Goal: Information Seeking & Learning: Learn about a topic

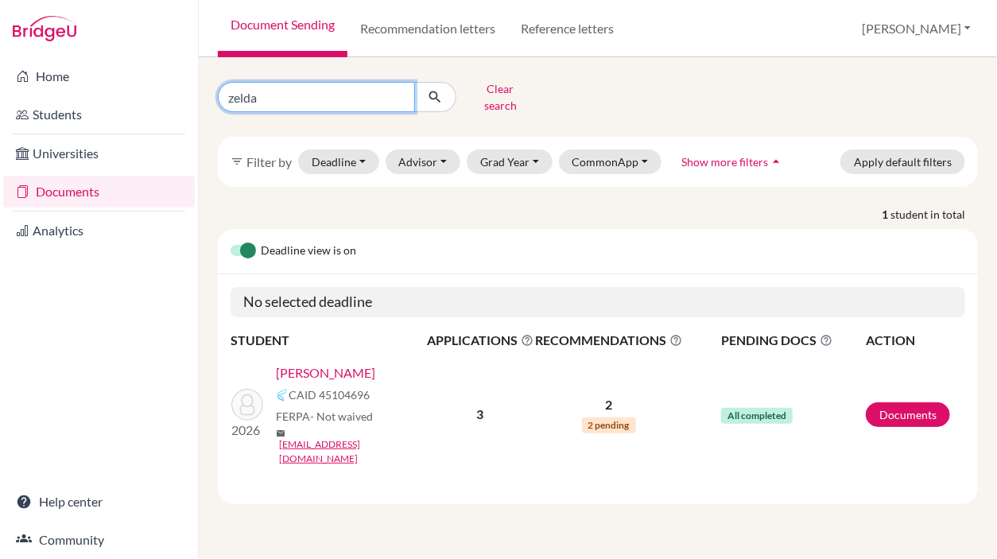
click at [394, 93] on input "zelda" at bounding box center [316, 97] width 197 height 30
type input "nic"
click at [445, 89] on button "submit" at bounding box center [435, 97] width 42 height 30
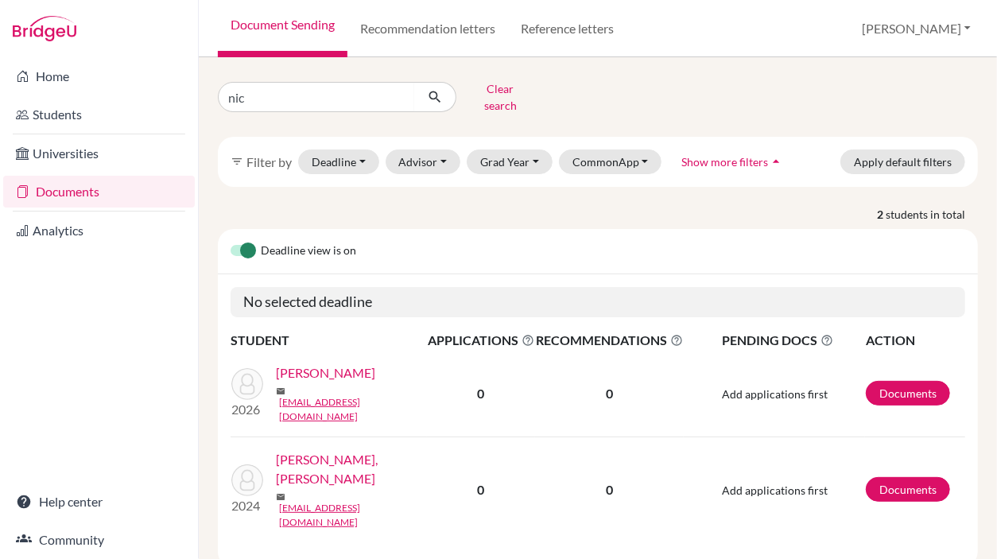
click at [308, 364] on link "[PERSON_NAME]" at bounding box center [325, 372] width 99 height 19
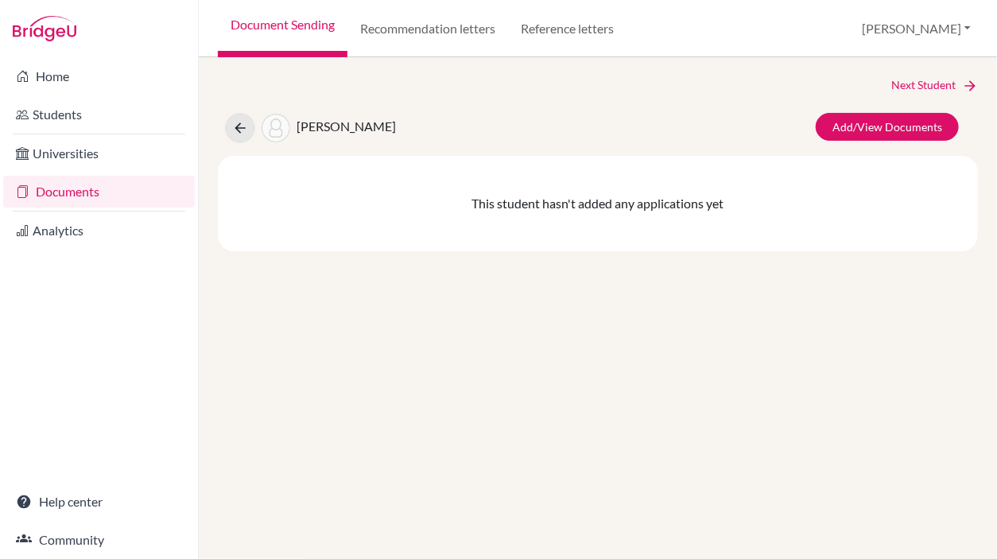
click at [337, 126] on span "[PERSON_NAME]" at bounding box center [346, 125] width 99 height 15
click at [83, 200] on link "Documents" at bounding box center [99, 192] width 192 height 32
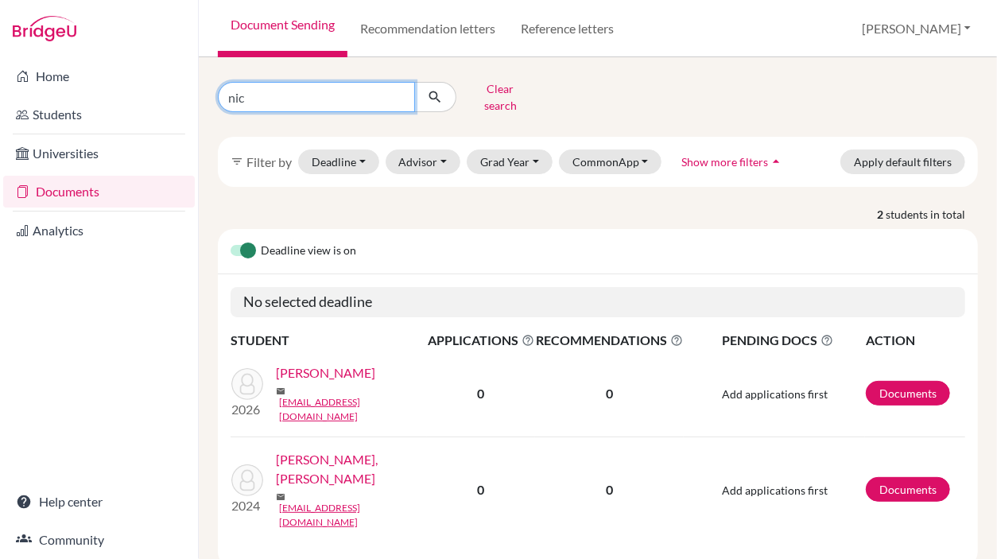
click at [394, 92] on input "nic" at bounding box center [316, 97] width 197 height 30
type input "sukie"
click at [449, 93] on button "submit" at bounding box center [435, 97] width 42 height 30
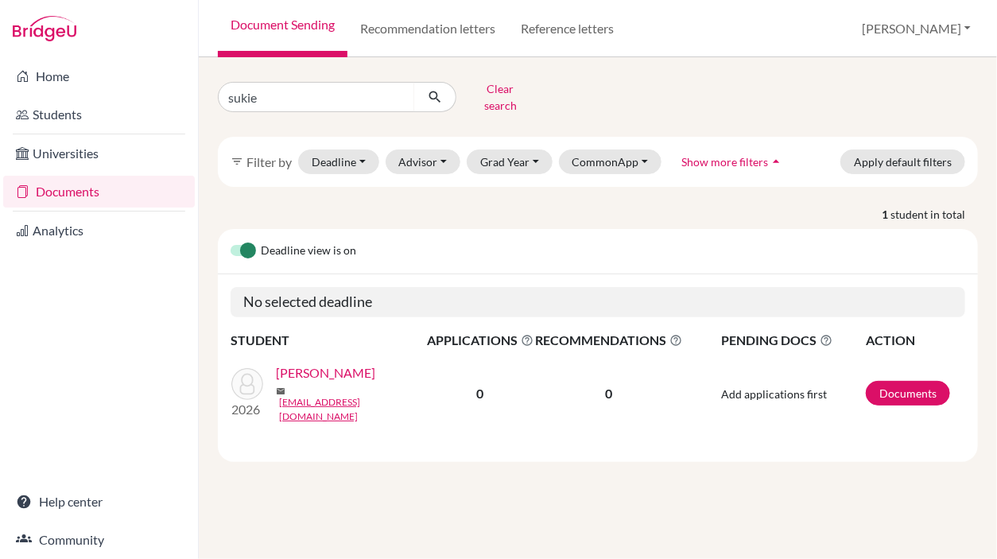
click at [365, 372] on link "[PERSON_NAME]" at bounding box center [325, 372] width 99 height 19
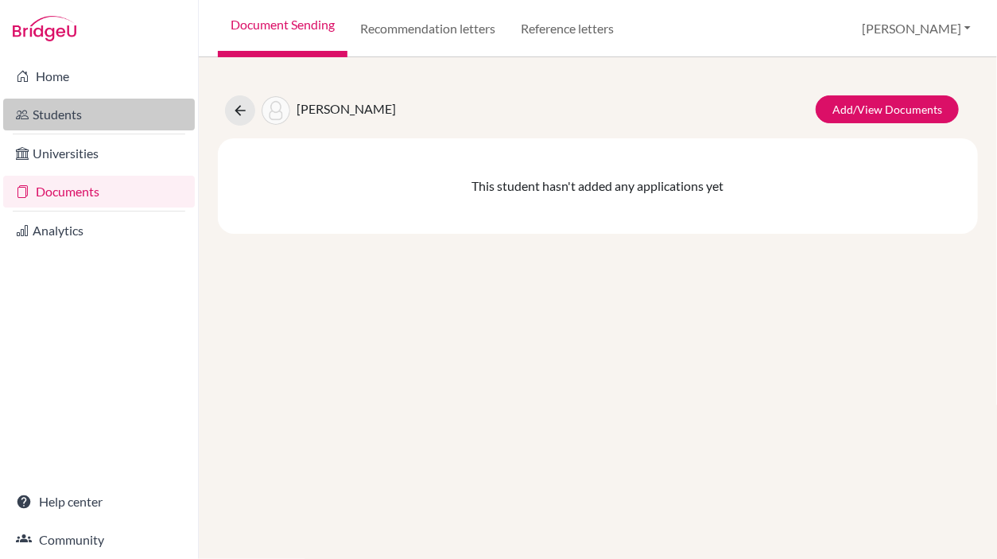
click at [62, 114] on link "Students" at bounding box center [99, 115] width 192 height 32
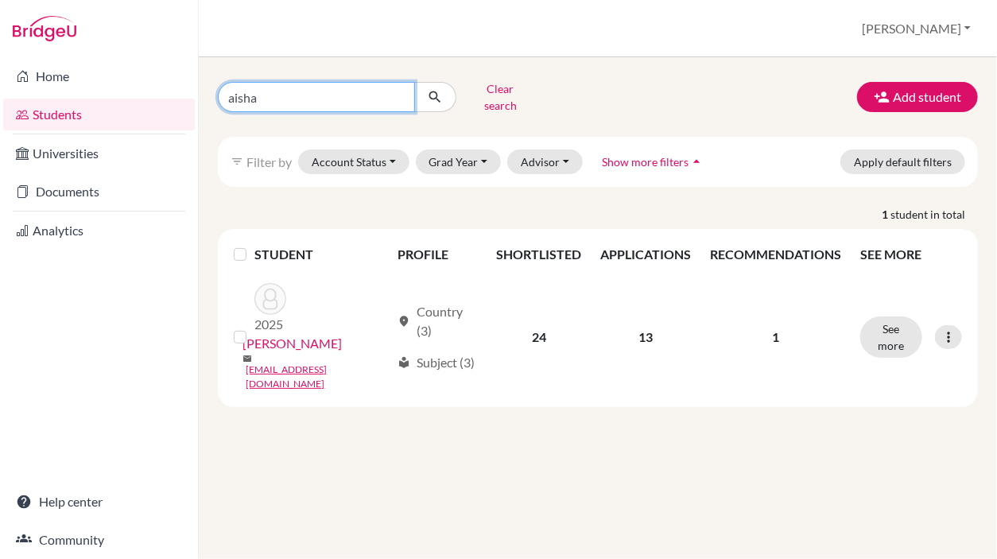
click at [402, 92] on input "aisha" at bounding box center [316, 97] width 197 height 30
click at [396, 91] on input "aisha" at bounding box center [316, 97] width 197 height 30
type input "sukie"
click at [445, 100] on button "submit" at bounding box center [435, 97] width 42 height 30
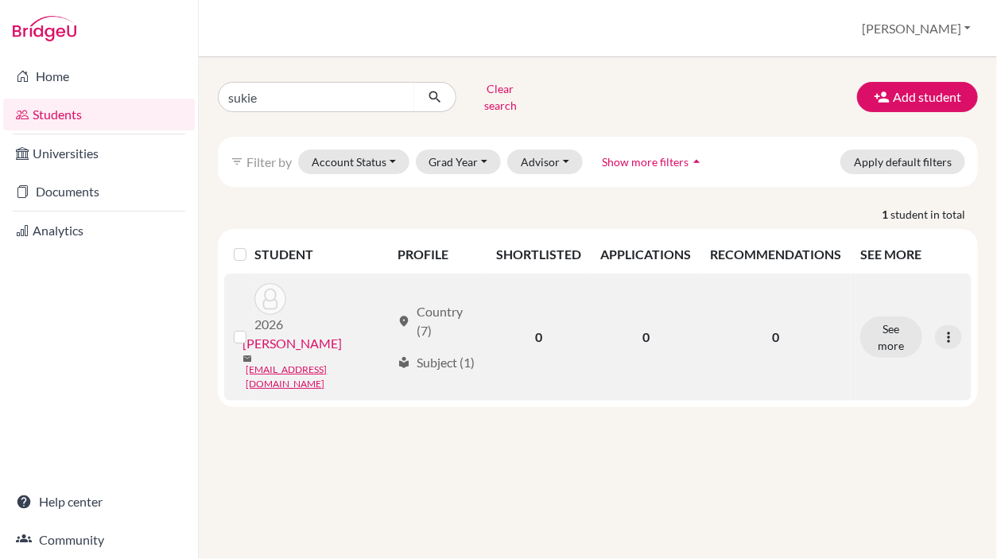
click at [317, 334] on link "[PERSON_NAME]" at bounding box center [292, 343] width 99 height 19
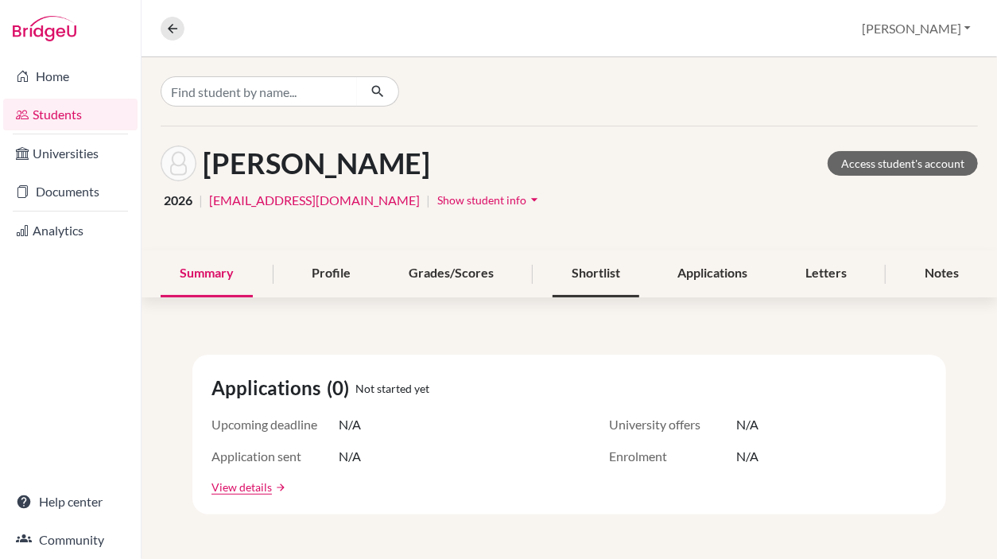
click at [569, 279] on div "Shortlist" at bounding box center [596, 274] width 87 height 47
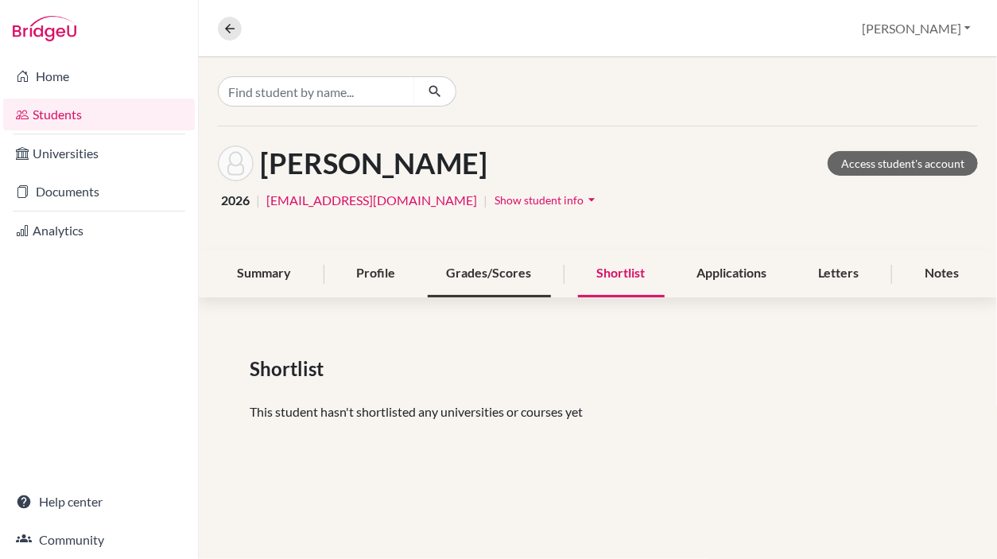
click at [528, 273] on div "Grades/Scores" at bounding box center [489, 274] width 123 height 47
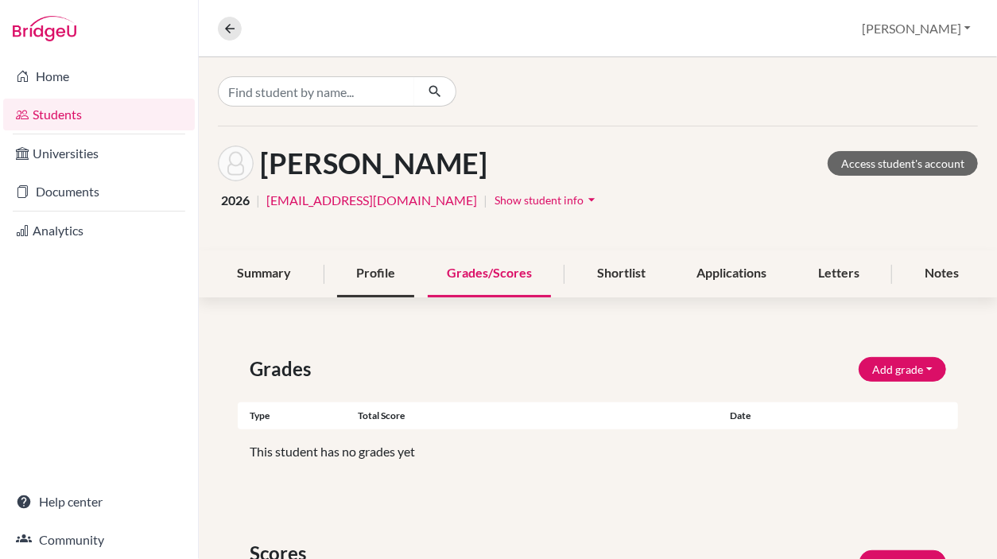
click at [368, 273] on div "Profile" at bounding box center [375, 274] width 77 height 47
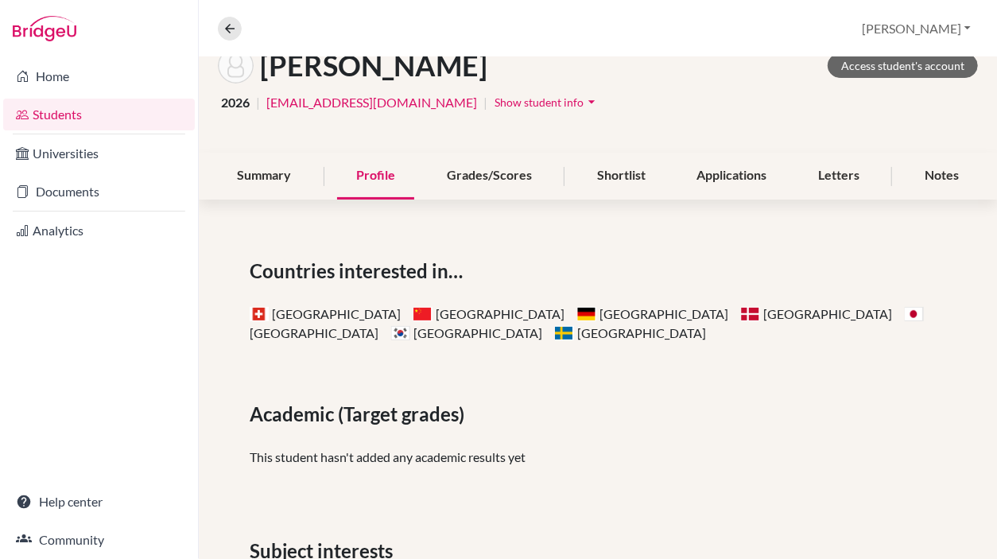
scroll to position [58, 0]
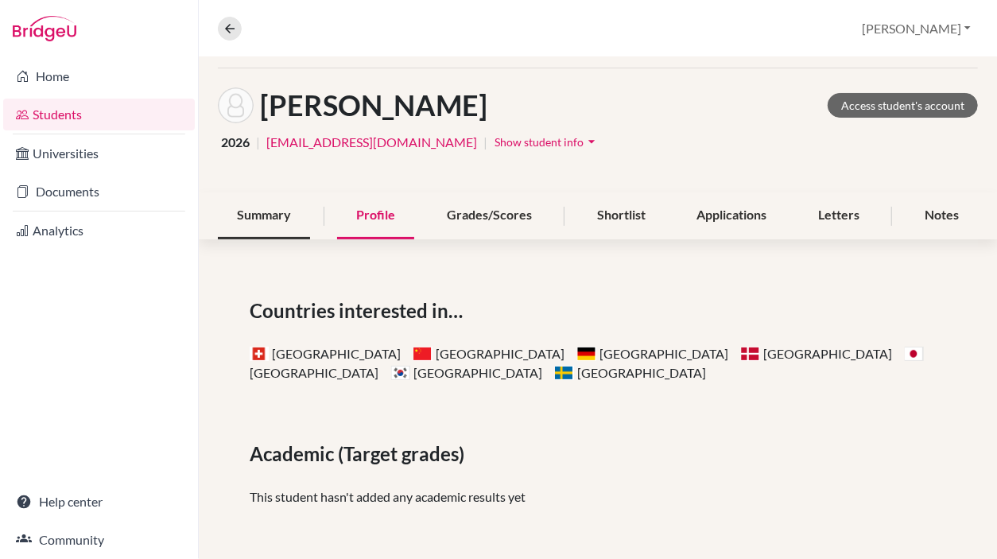
click at [235, 209] on div "Summary" at bounding box center [264, 215] width 92 height 47
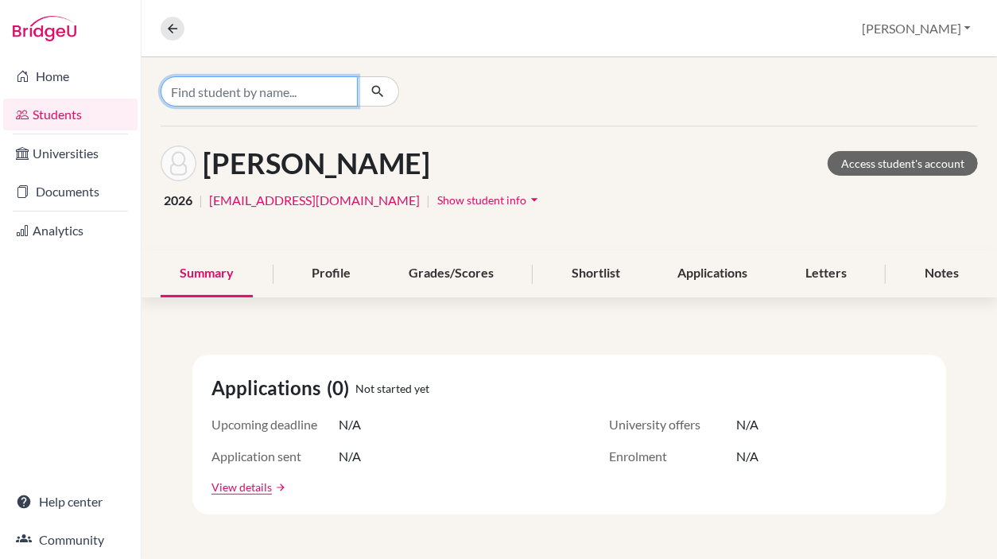
click at [207, 88] on input "Find student by name..." at bounding box center [259, 91] width 197 height 30
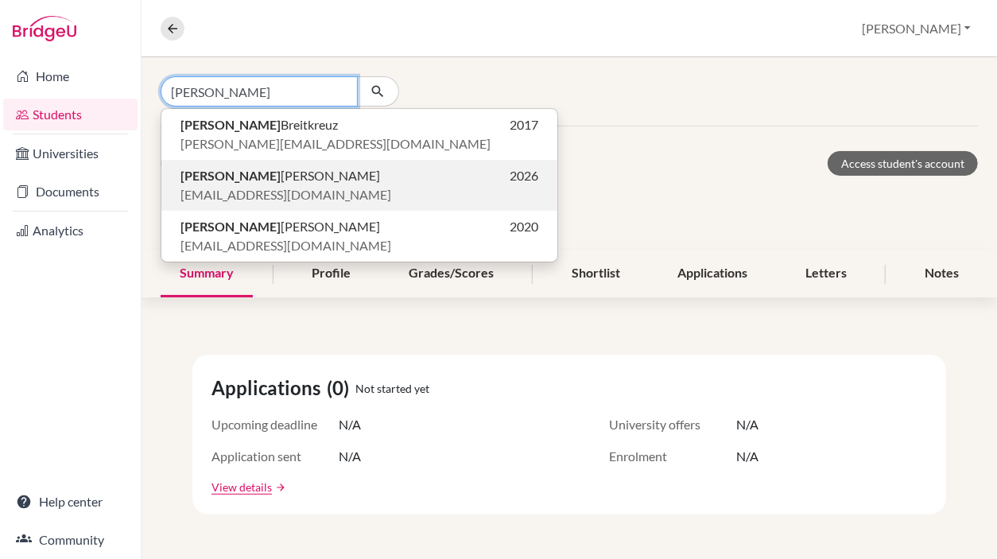
type input "[PERSON_NAME]"
click at [237, 175] on span "[PERSON_NAME]" at bounding box center [281, 175] width 200 height 19
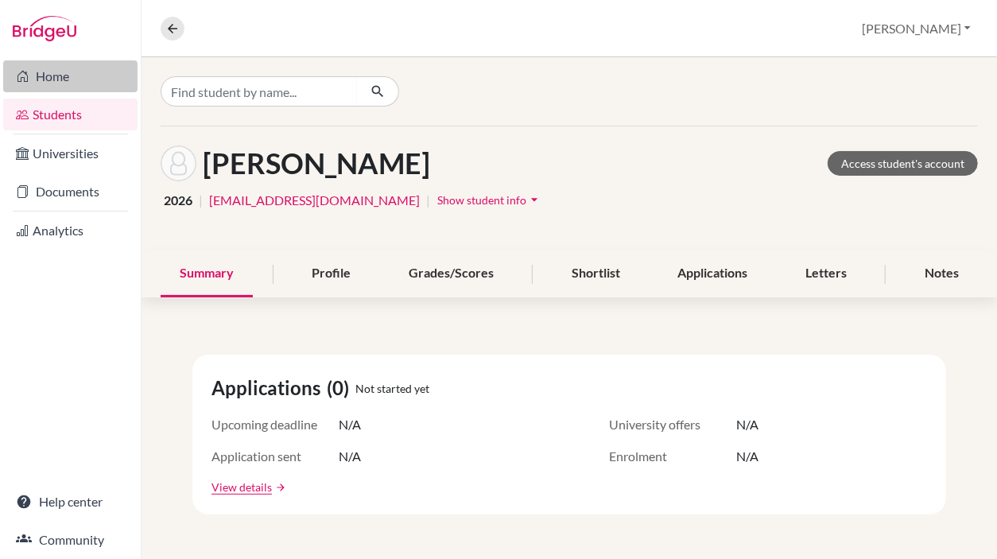
click at [76, 75] on link "Home" at bounding box center [70, 76] width 134 height 32
